Goal: Task Accomplishment & Management: Complete application form

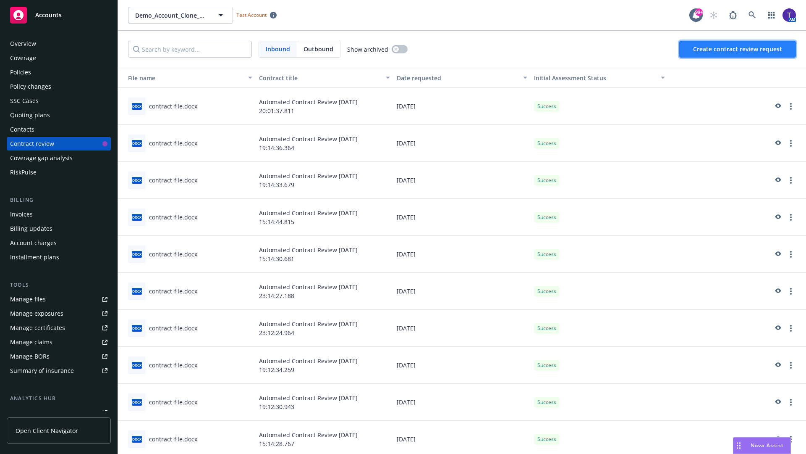
click at [738, 49] on span "Create contract review request" at bounding box center [737, 49] width 89 height 8
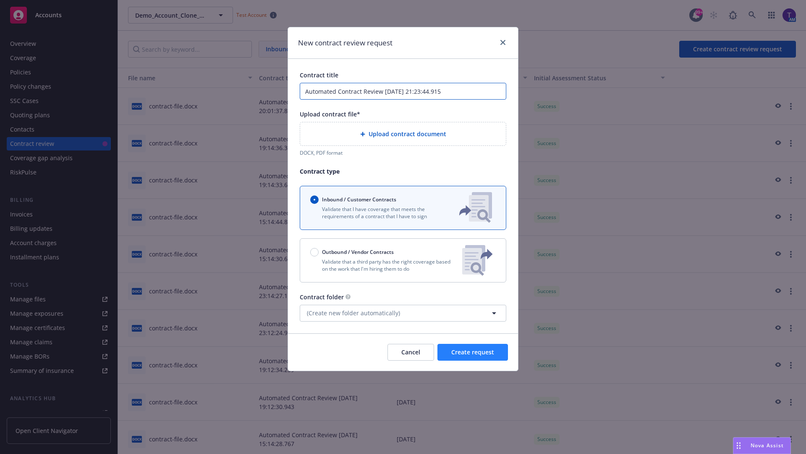
type input "Automated Contract Review [DATE] 21:23:44.915"
click at [473, 348] on span "Create request" at bounding box center [472, 352] width 43 height 8
